Goal: Task Accomplishment & Management: Complete application form

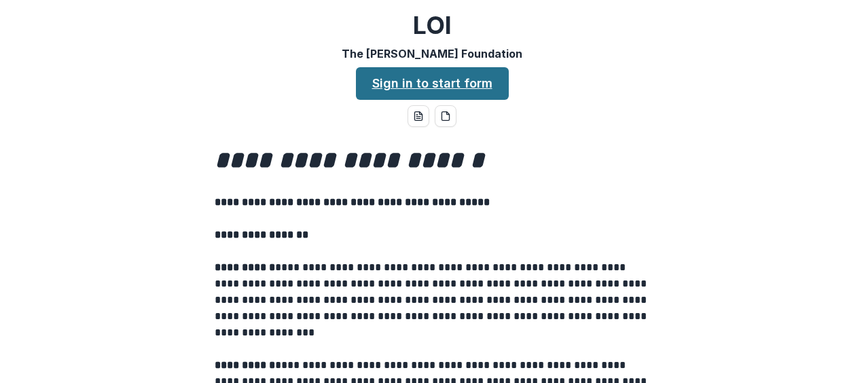
click at [447, 77] on link "Sign in to start form" at bounding box center [432, 83] width 153 height 33
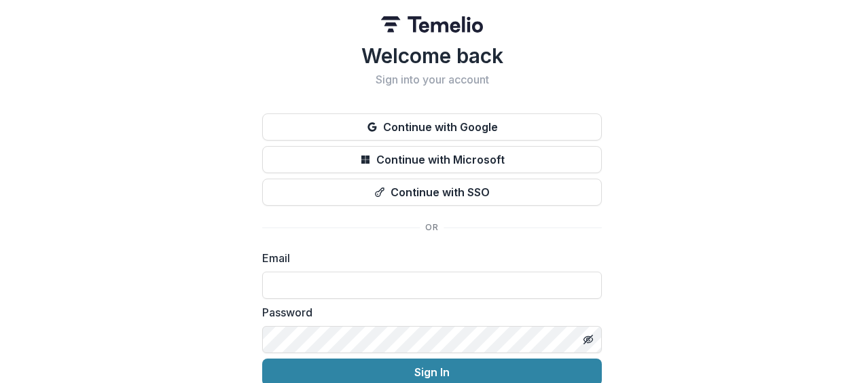
scroll to position [60, 0]
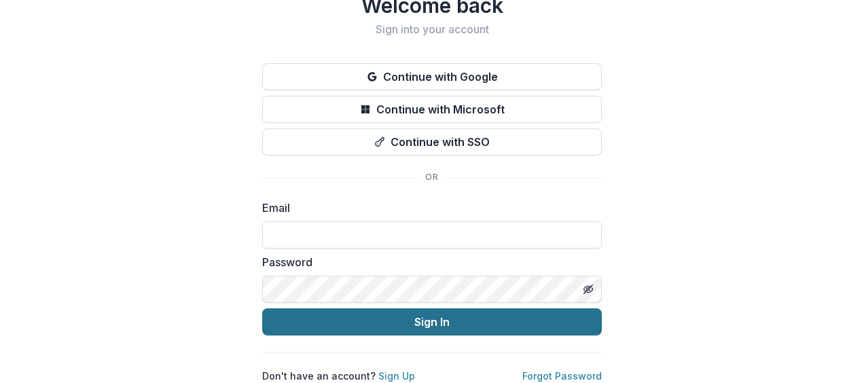
type input "**********"
click at [408, 308] on button "Sign In" at bounding box center [432, 321] width 340 height 27
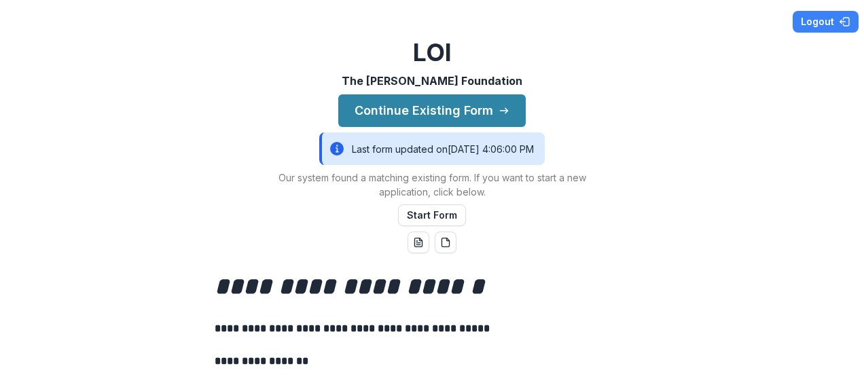
scroll to position [1, 0]
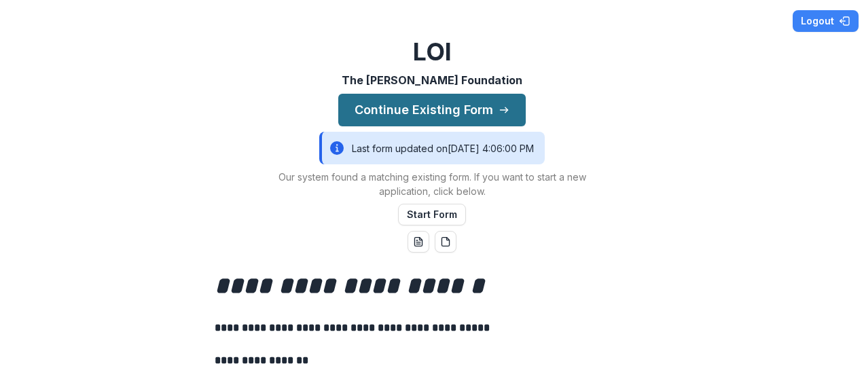
click at [462, 100] on button "Continue Existing Form" at bounding box center [432, 110] width 188 height 33
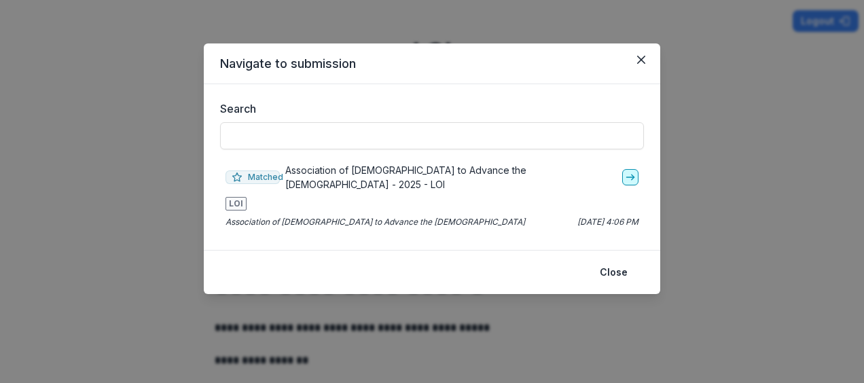
click at [633, 175] on polyline "go-to" at bounding box center [633, 177] width 3 height 5
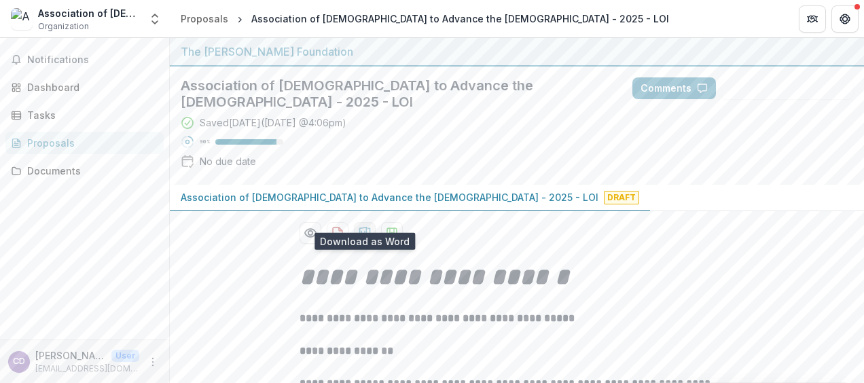
click at [362, 226] on icon "download-proposal" at bounding box center [365, 233] width 14 height 14
